Goal: Obtain resource: Download file/media

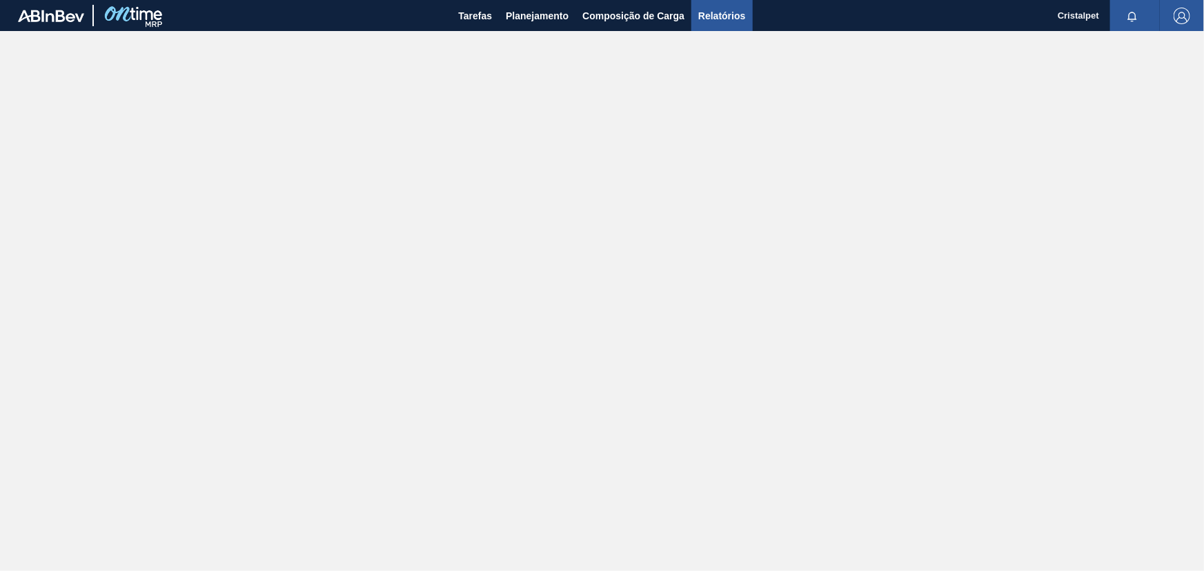
click at [718, 14] on span "Relatórios" at bounding box center [721, 16] width 47 height 17
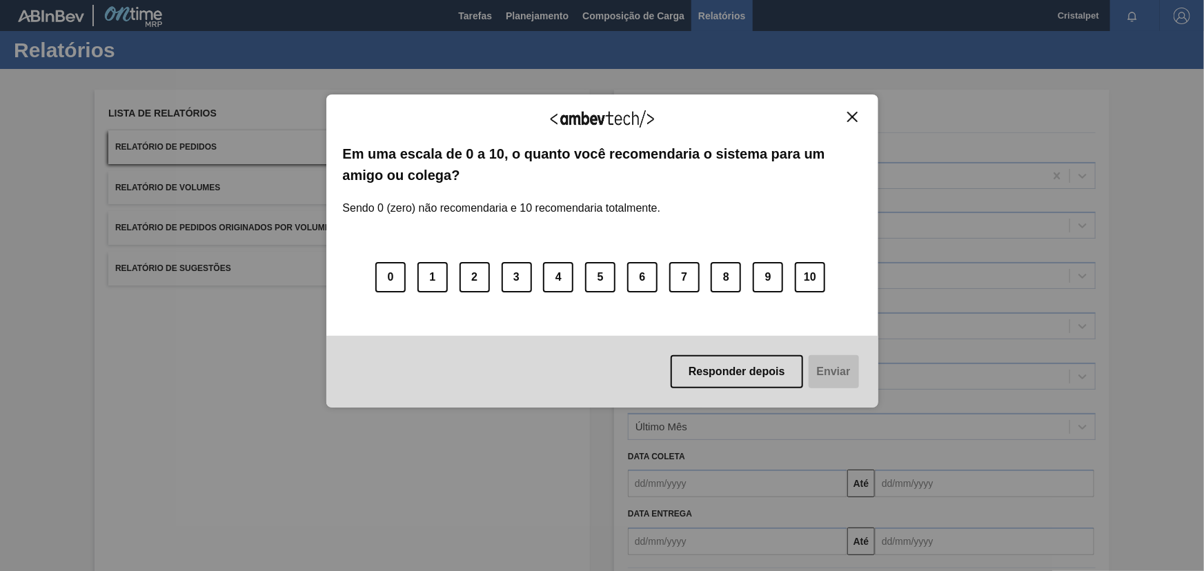
click at [851, 111] on button "Close" at bounding box center [852, 117] width 19 height 12
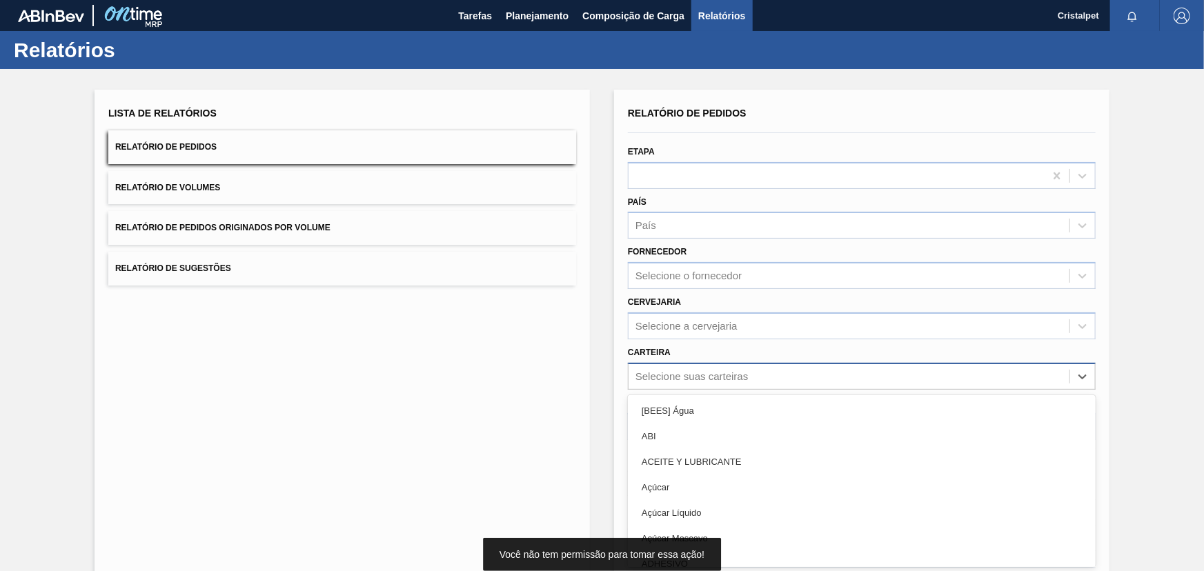
scroll to position [35, 0]
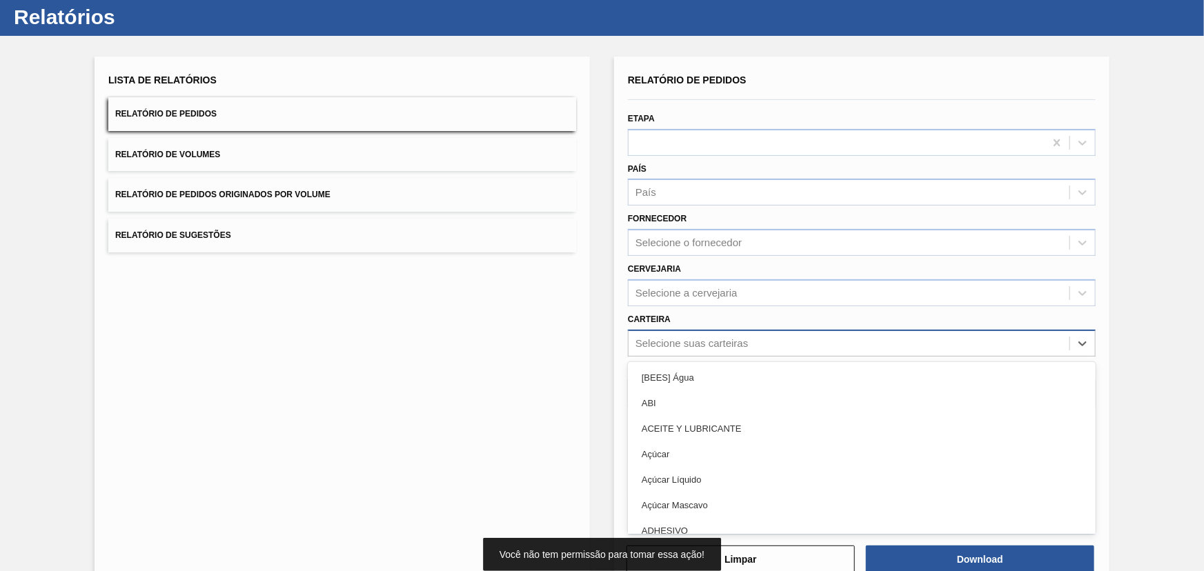
click at [727, 357] on div "option [BEES] Água focused, 1 of 101. 101 results available. Use Up and Down to…" at bounding box center [862, 343] width 468 height 27
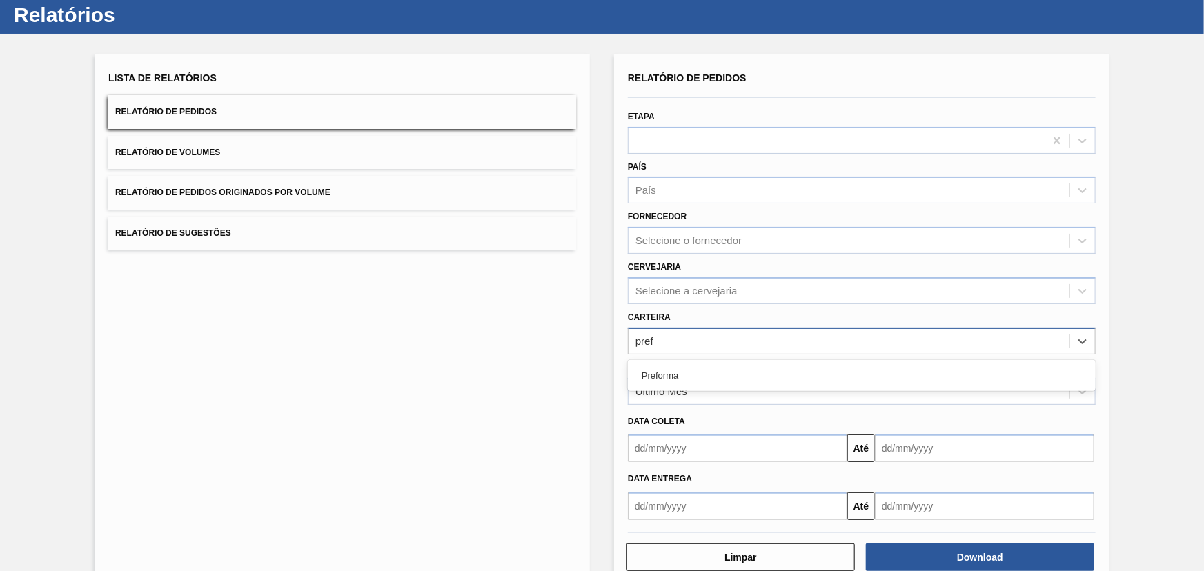
type input "prefo"
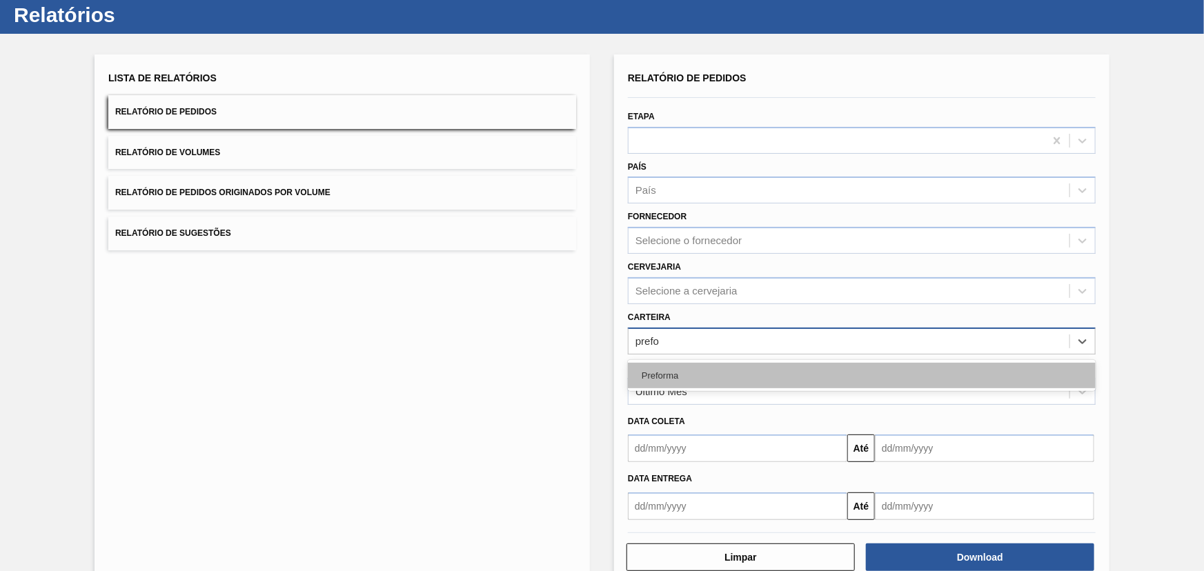
click at [684, 373] on div "Preforma" at bounding box center [862, 376] width 468 height 26
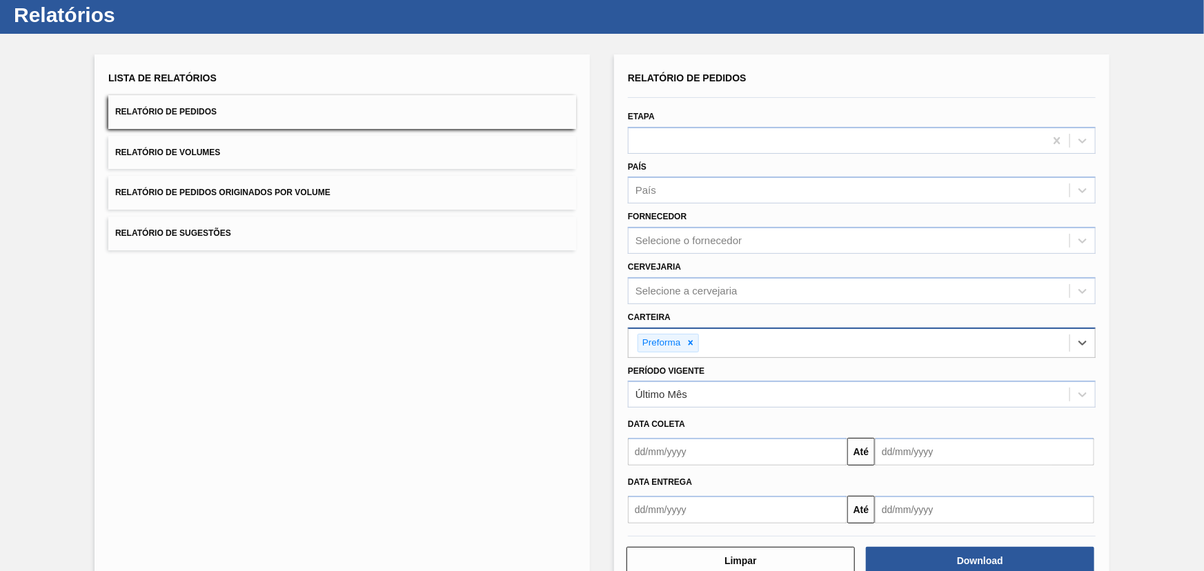
click at [727, 452] on input "text" at bounding box center [737, 452] width 219 height 28
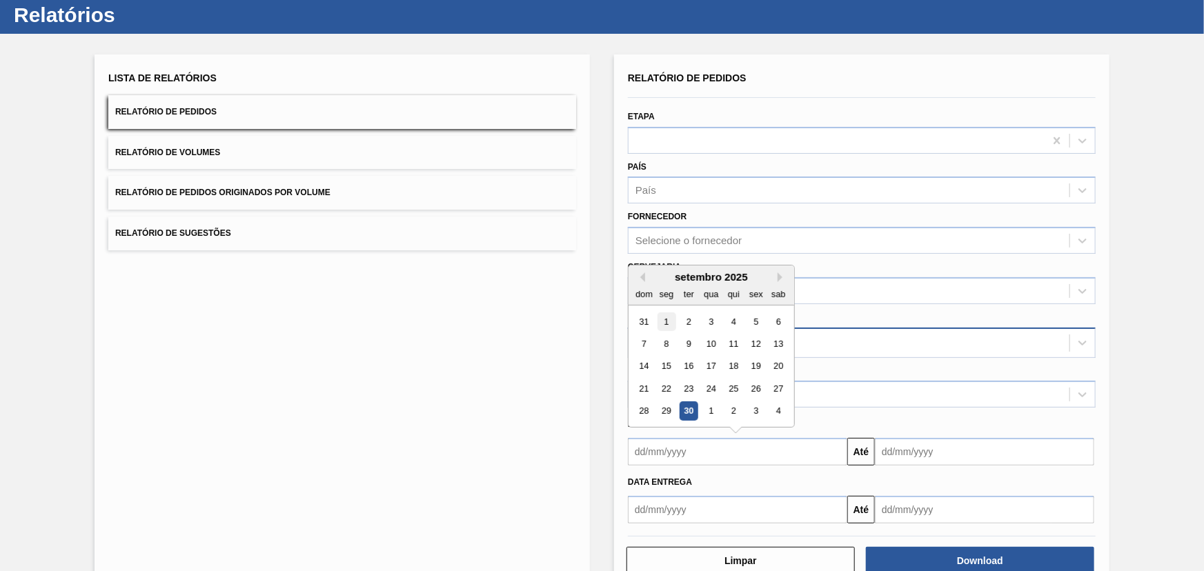
click at [666, 320] on div "1" at bounding box center [667, 322] width 19 height 19
type input "[DATE]"
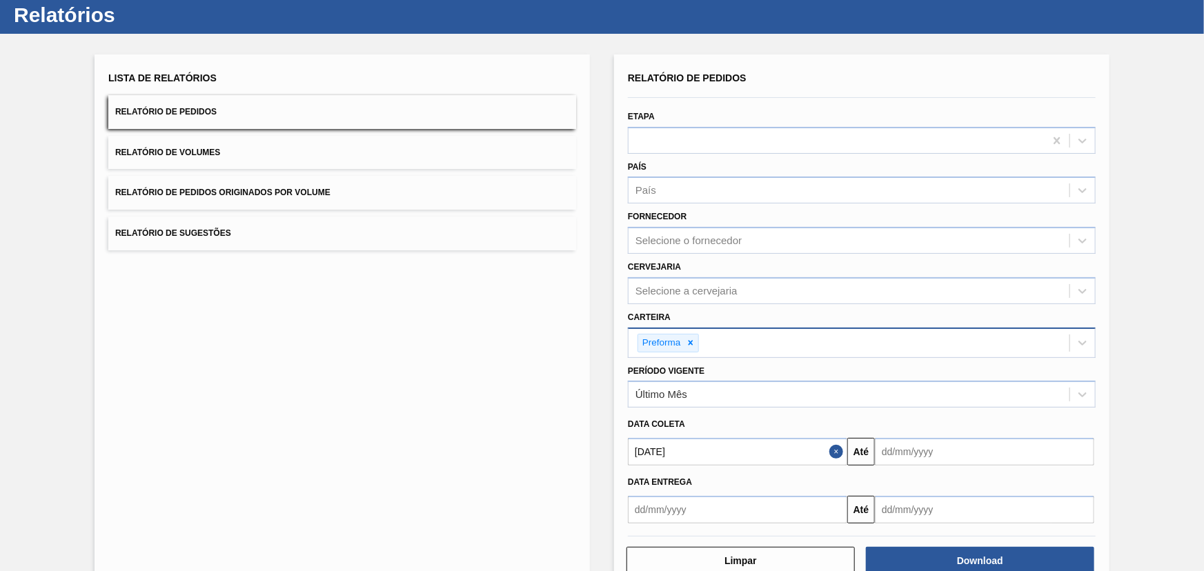
click at [905, 449] on input "text" at bounding box center [984, 452] width 219 height 28
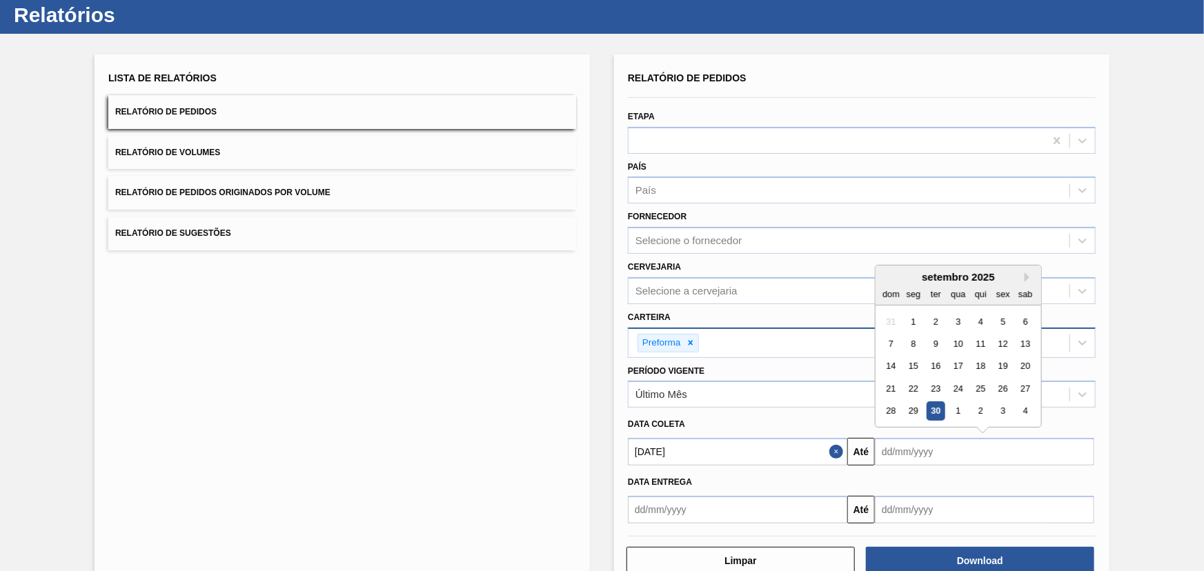
click at [932, 409] on div "30" at bounding box center [936, 411] width 19 height 19
type input "[DATE]"
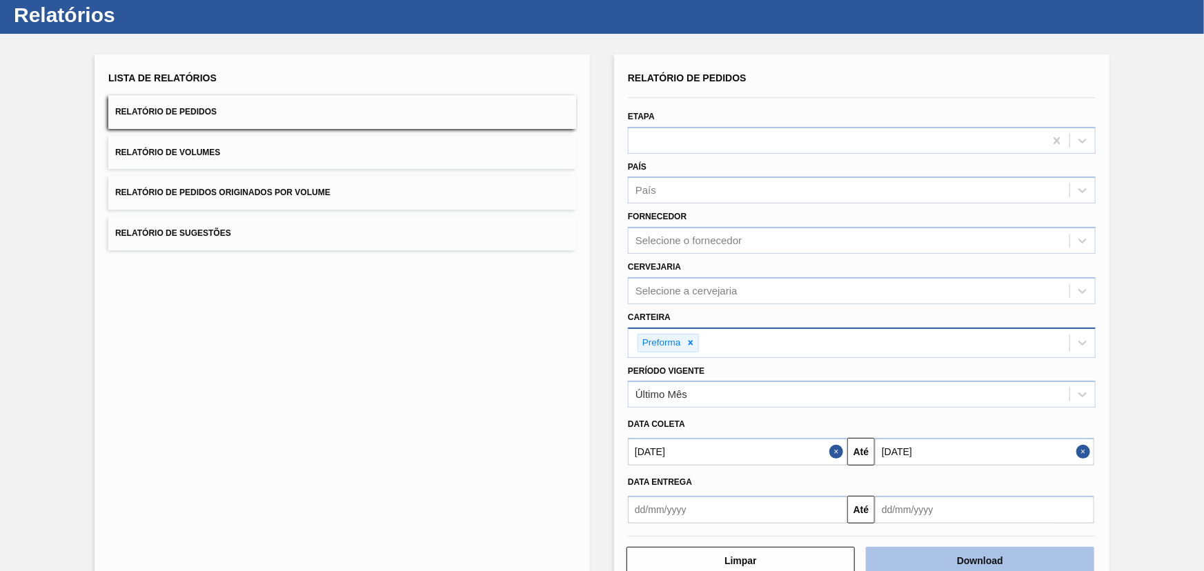
click at [965, 558] on button "Download" at bounding box center [980, 561] width 228 height 28
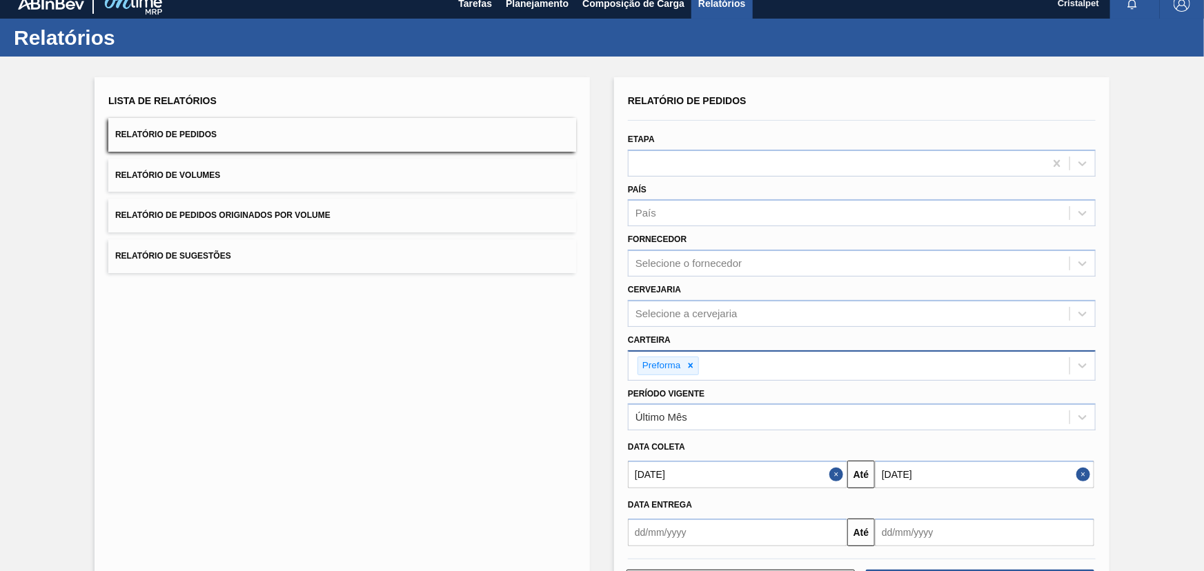
scroll to position [0, 0]
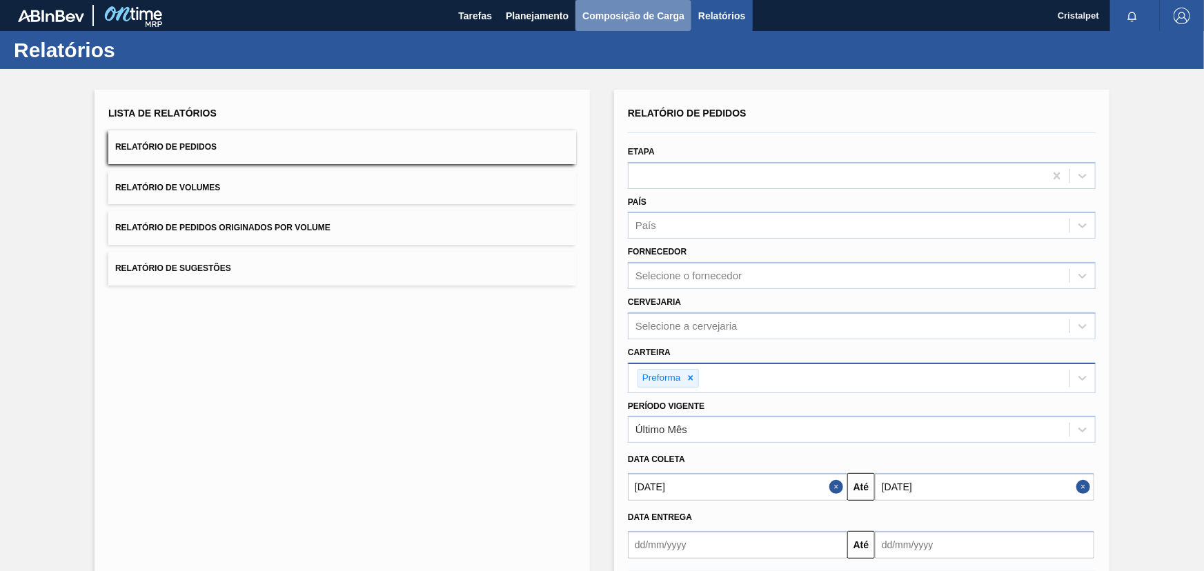
click at [612, 17] on span "Composição de Carga" at bounding box center [633, 16] width 102 height 17
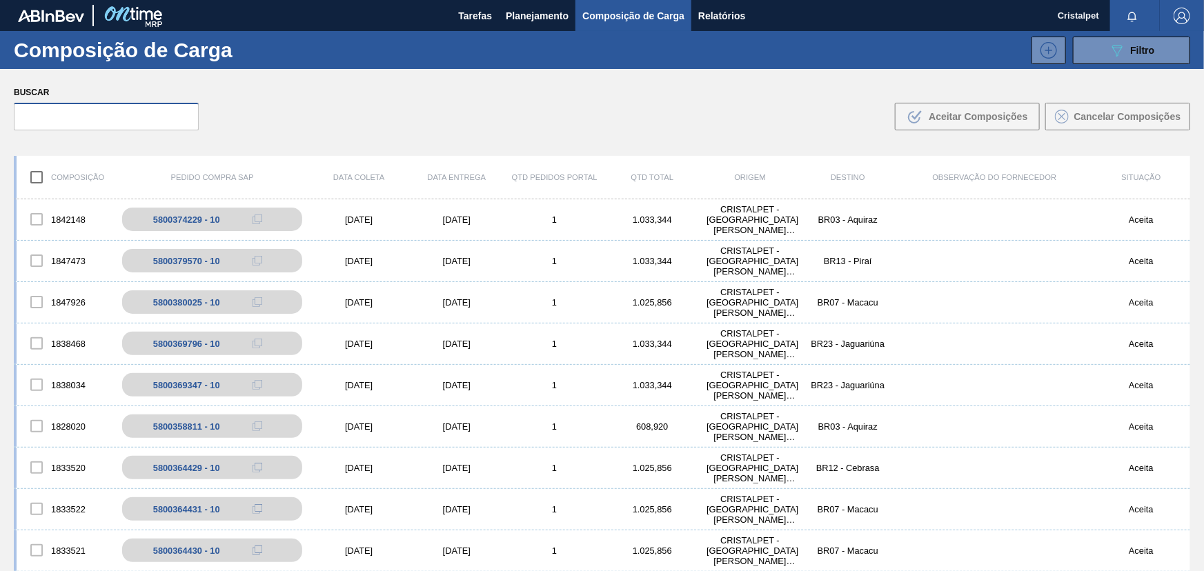
click at [130, 122] on input "text" at bounding box center [106, 117] width 185 height 28
paste input "5800379570"
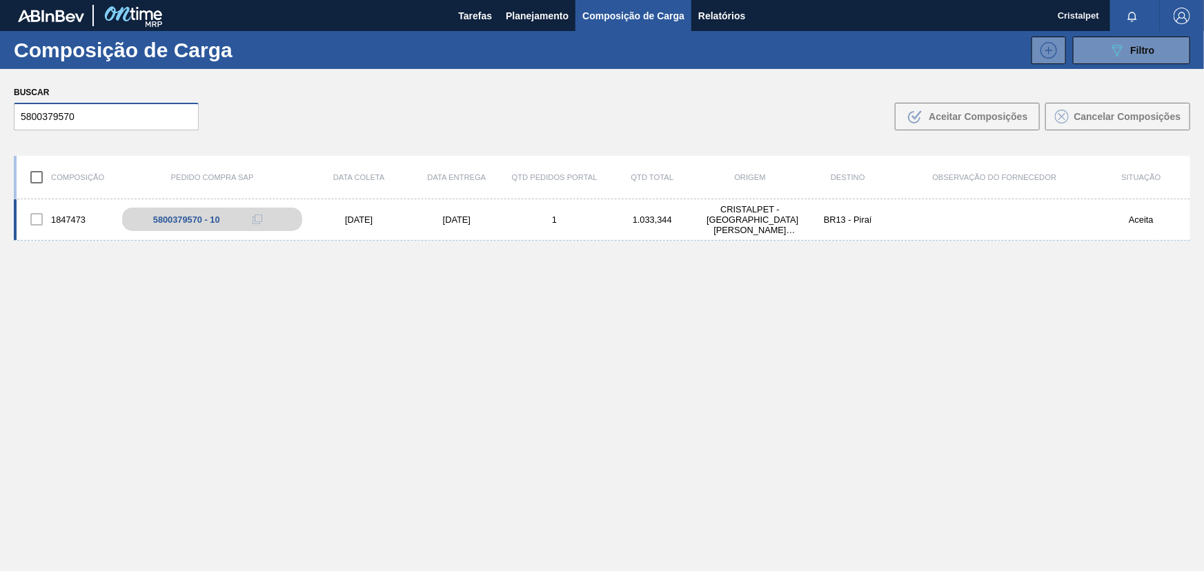
type input "5800379570"
click at [456, 219] on div "07/10/2025" at bounding box center [457, 220] width 98 height 10
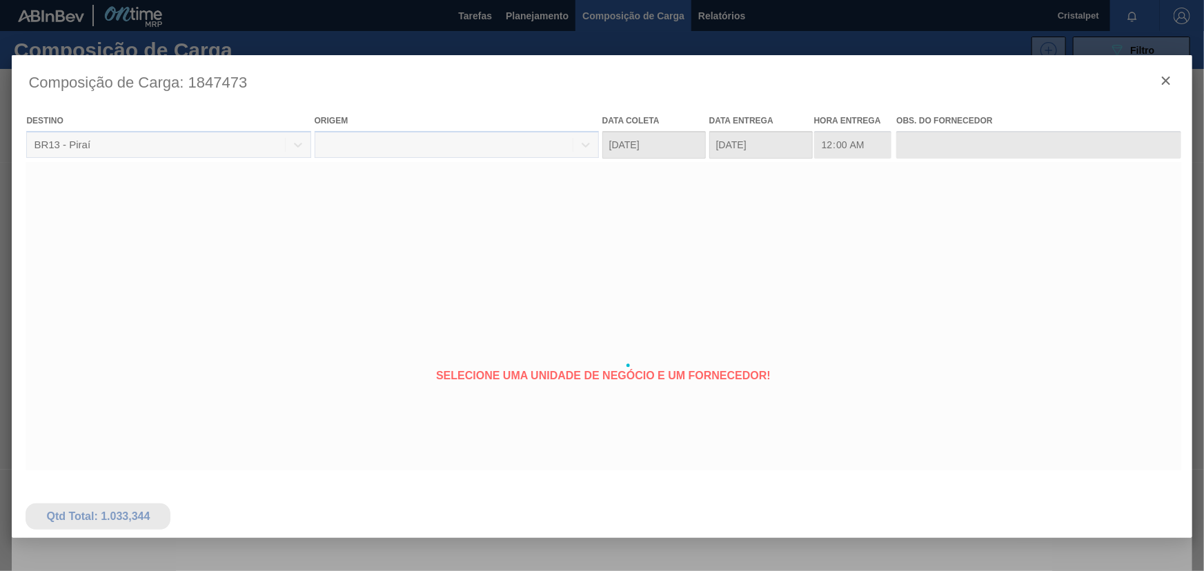
type coleta "30/09/2025"
type entrega "07/10/2025"
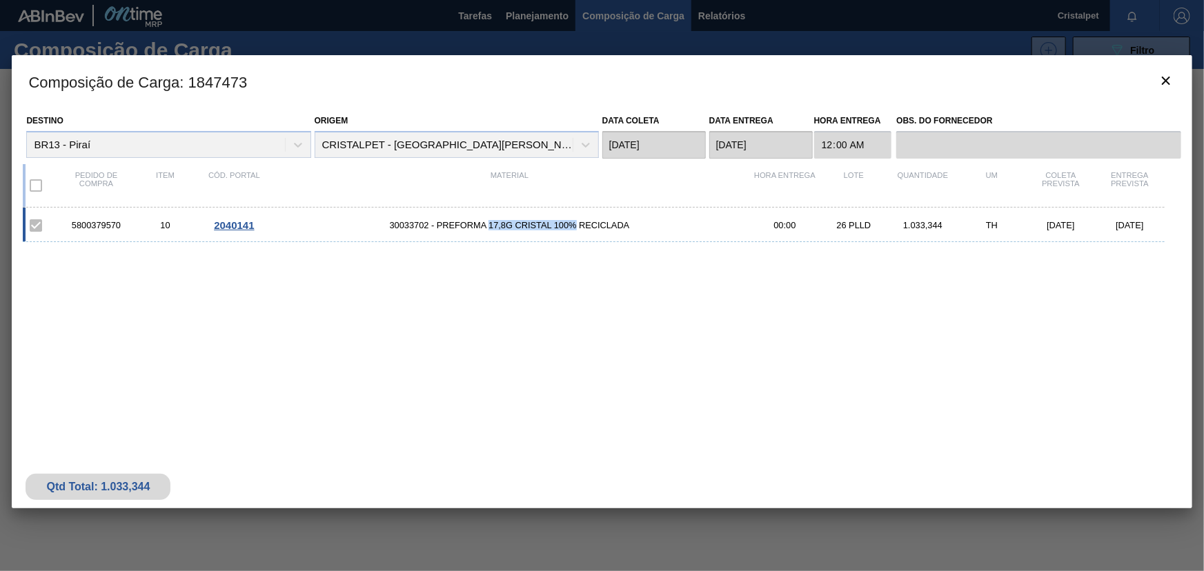
drag, startPoint x: 490, startPoint y: 226, endPoint x: 575, endPoint y: 228, distance: 84.9
click at [575, 228] on span "30033702 - PREFORMA 17,8G CRISTAL 100% RECICLADA" at bounding box center [509, 225] width 482 height 10
copy span "17,8G CRISTAL 100%"
